Goal: Task Accomplishment & Management: Manage account settings

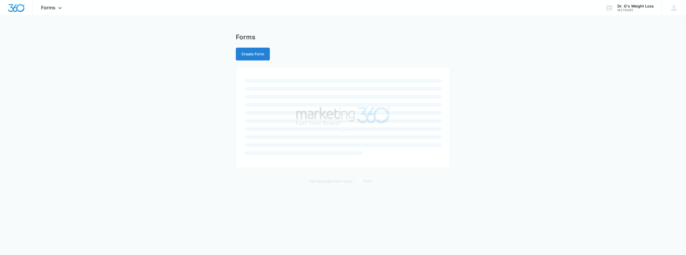
click at [201, 135] on div "Taking longer than usual... Retry" at bounding box center [343, 127] width 686 height 255
click at [174, 134] on main "Forms Create Form" at bounding box center [341, 103] width 682 height 141
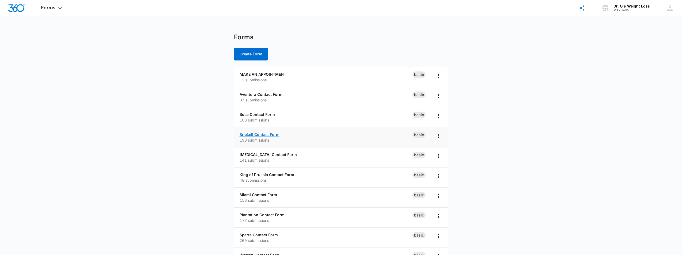
click at [259, 134] on link "Brickell Contact Form" at bounding box center [259, 134] width 40 height 5
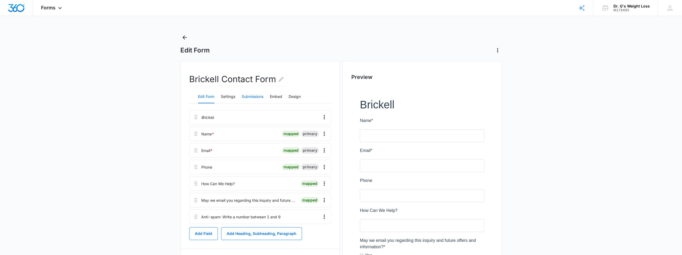
click at [253, 95] on button "Submissions" at bounding box center [253, 97] width 22 height 13
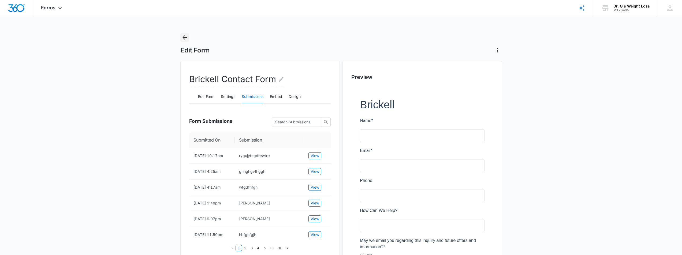
click at [184, 38] on icon "Back" at bounding box center [184, 37] width 6 height 6
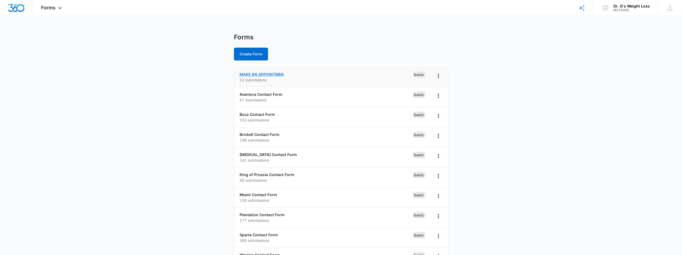
click at [264, 75] on link "MAKE AN APPOINTMEN" at bounding box center [261, 74] width 44 height 5
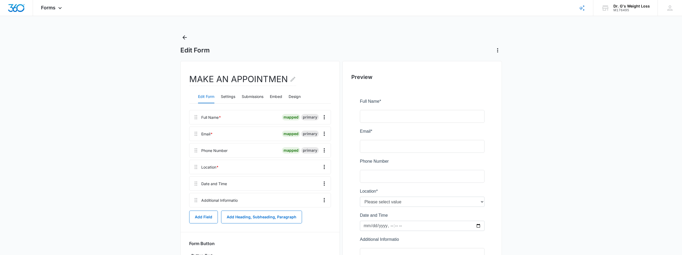
click at [150, 134] on main "Edit Form MAKE AN APPOINTMEN Edit Form Settings Submissions Embed Design Full N…" at bounding box center [341, 173] width 682 height 280
click at [258, 96] on button "Submissions" at bounding box center [253, 97] width 22 height 13
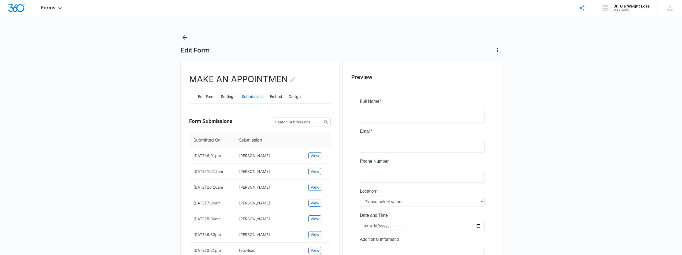
click at [154, 135] on main "Edit Form MAKE AN APPOINTMEN Edit Form Settings Submissions Embed Design Form S…" at bounding box center [341, 195] width 682 height 324
click at [315, 157] on span "View" at bounding box center [314, 156] width 9 height 6
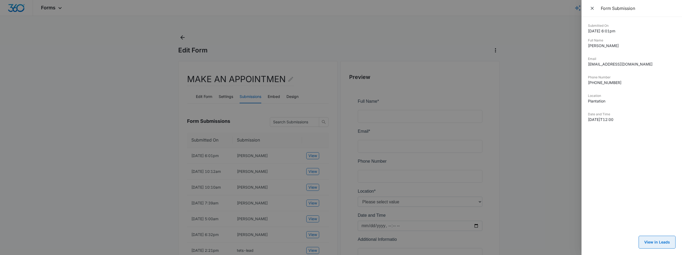
click at [658, 244] on button "View in Leads" at bounding box center [656, 242] width 37 height 13
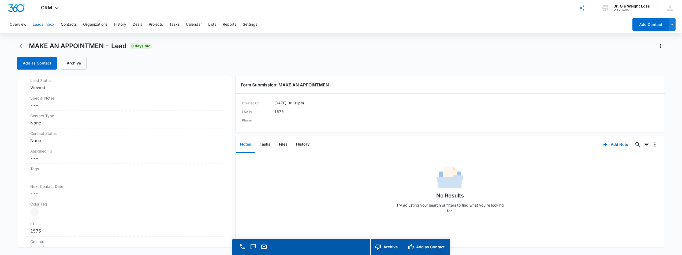
scroll to position [190, 0]
click at [92, 161] on dd "Cancel Save Changes ---" at bounding box center [124, 163] width 189 height 6
click at [169, 165] on div at bounding box center [118, 168] width 168 height 8
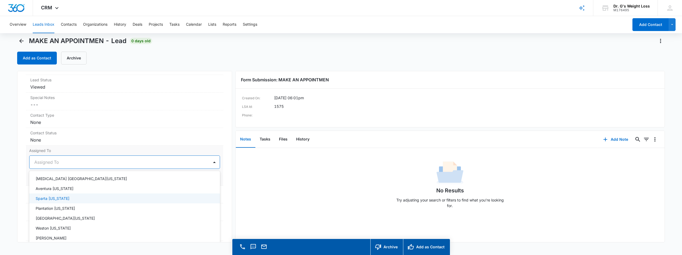
scroll to position [27, 0]
click at [76, 204] on div "Plantation Florida" at bounding box center [124, 204] width 177 height 6
click at [15, 170] on main "MAKE AN APPOINTMEN - Lead 0 days old Add as Contact Archive MAKE AN APPOINTMEN …" at bounding box center [341, 151] width 682 height 229
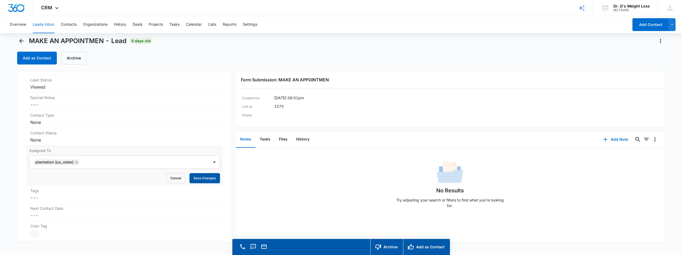
click at [199, 178] on button "Save Changes" at bounding box center [204, 178] width 31 height 10
click at [49, 9] on span "CRM" at bounding box center [46, 8] width 11 height 6
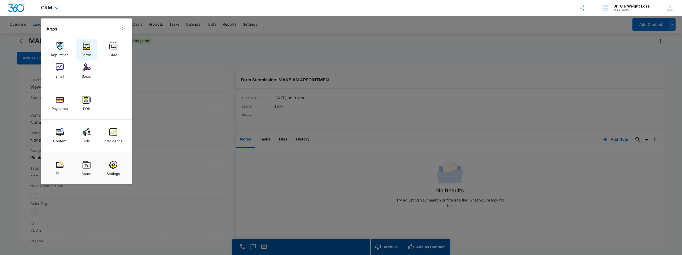
click at [85, 49] on img at bounding box center [87, 46] width 8 height 8
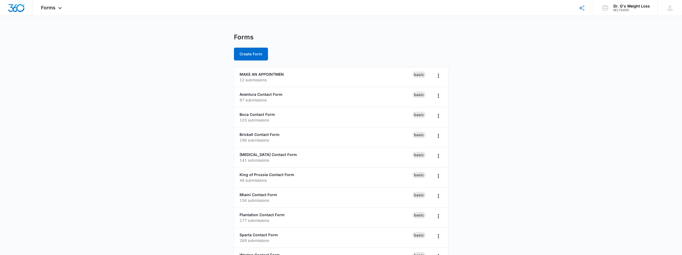
click at [143, 118] on main "Forms Create Form MAKE AN APPOINTMEN 12 submissions Basic Aventura Contact Form…" at bounding box center [341, 194] width 682 height 322
click at [495, 168] on main "Forms Create Form MAKE AN APPOINTMEN 12 submissions Basic Aventura Contact Form…" at bounding box center [341, 194] width 682 height 322
click at [493, 167] on main "Forms Create Form MAKE AN APPOINTMEN 12 submissions Basic Aventura Contact Form…" at bounding box center [341, 194] width 682 height 322
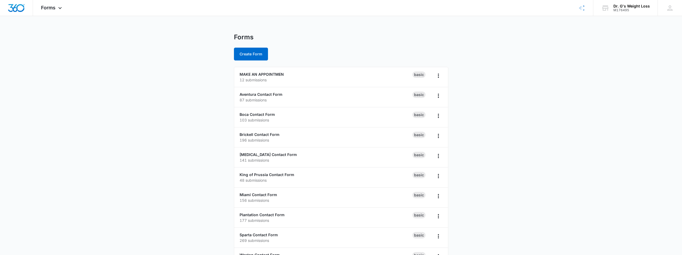
click at [503, 111] on main "Forms Create Form MAKE AN APPOINTMEN 12 submissions Basic Aventura Contact Form…" at bounding box center [341, 194] width 682 height 322
